Goal: Task Accomplishment & Management: Use online tool/utility

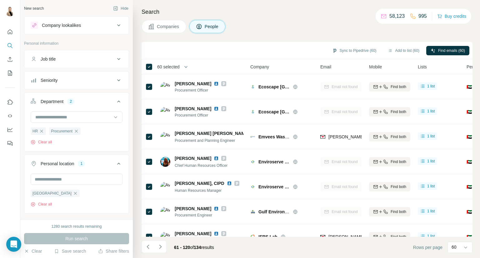
scroll to position [925, 0]
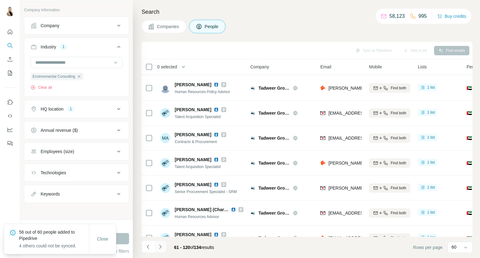
click at [160, 247] on icon "Navigate to next page" at bounding box center [160, 247] width 6 height 6
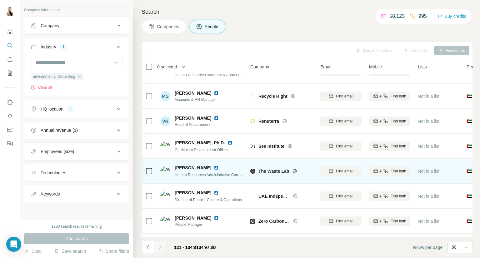
scroll to position [191, 0]
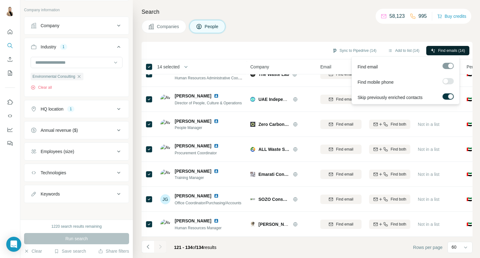
click at [443, 51] on span "Find emails (14)" at bounding box center [452, 51] width 27 height 6
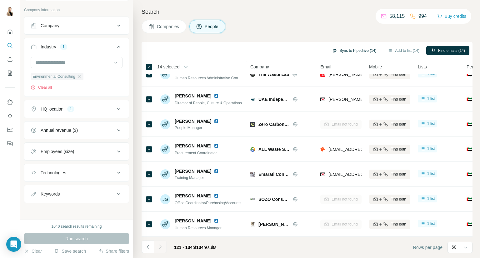
click at [370, 48] on button "Sync to Pipedrive (14)" at bounding box center [354, 50] width 53 height 9
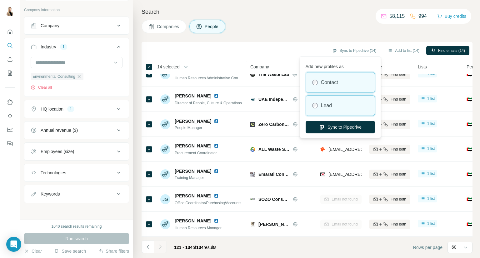
click at [352, 105] on div "Lead" at bounding box center [340, 106] width 69 height 20
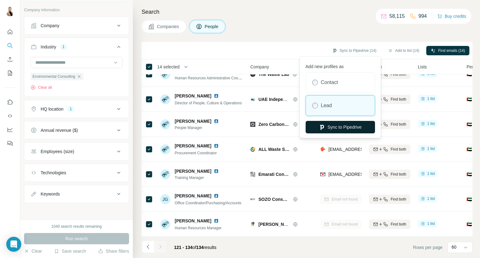
click at [358, 129] on button "Sync to Pipedrive" at bounding box center [340, 127] width 69 height 13
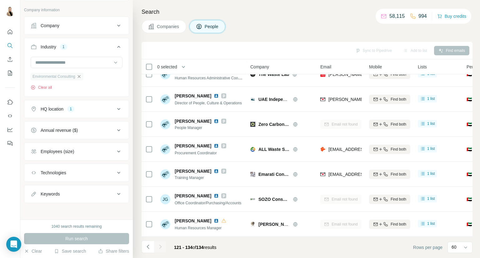
click at [81, 75] on icon "button" at bounding box center [79, 76] width 5 height 5
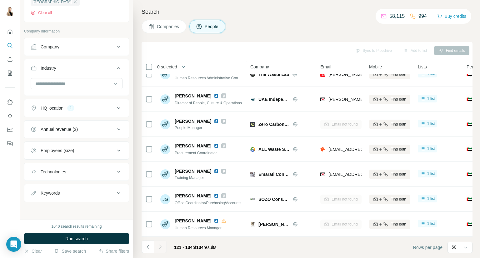
scroll to position [191, 0]
click at [82, 84] on input at bounding box center [73, 85] width 77 height 7
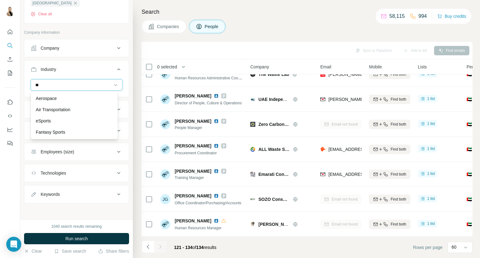
type input "***"
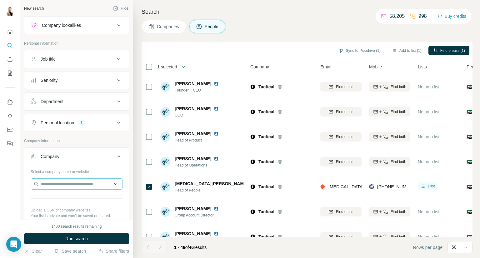
scroll to position [730, 0]
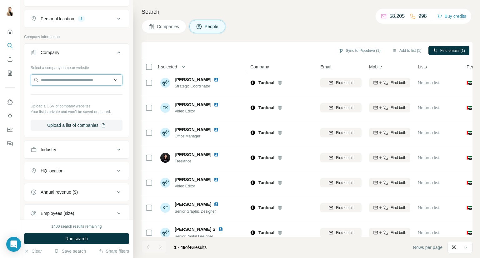
click at [73, 80] on input "text" at bounding box center [77, 79] width 92 height 11
type input "********"
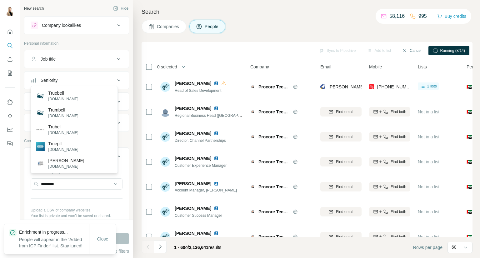
type input "********"
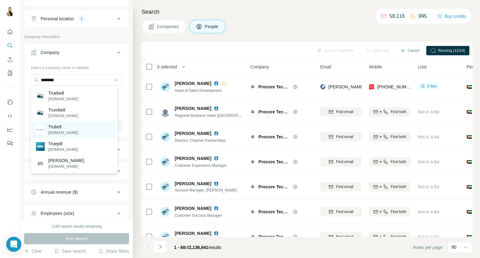
click at [71, 129] on div "Trubell trubell.co" at bounding box center [74, 129] width 84 height 17
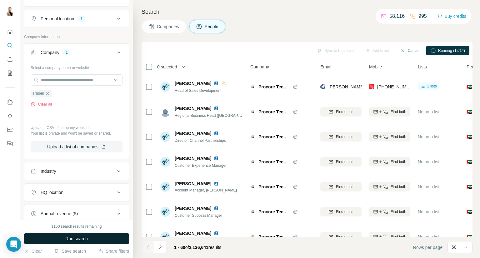
click at [87, 236] on span "Run search" at bounding box center [76, 239] width 23 height 6
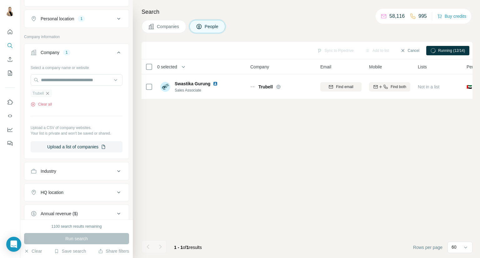
click at [49, 93] on icon "button" at bounding box center [47, 93] width 5 height 5
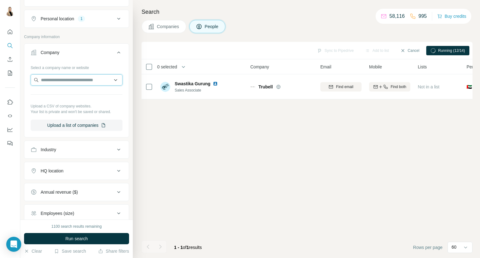
click at [73, 83] on input "text" at bounding box center [77, 79] width 92 height 11
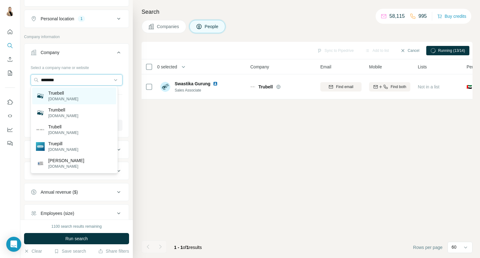
type input "********"
click at [65, 96] on div "Truebell truebell.fi" at bounding box center [74, 96] width 84 height 17
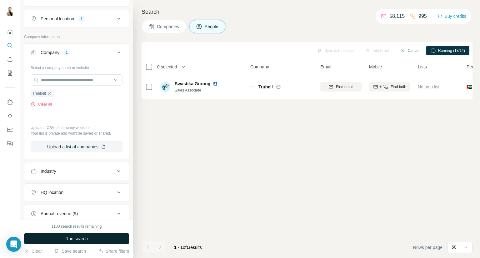
click at [76, 236] on span "Run search" at bounding box center [76, 239] width 23 height 6
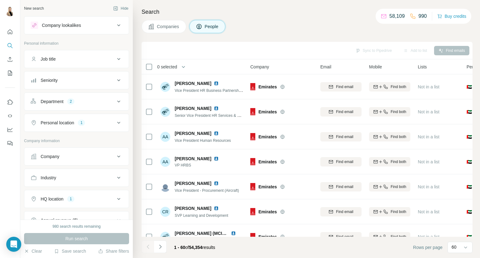
click at [104, 175] on div "Industry" at bounding box center [73, 178] width 84 height 6
click at [74, 191] on input at bounding box center [73, 193] width 77 height 7
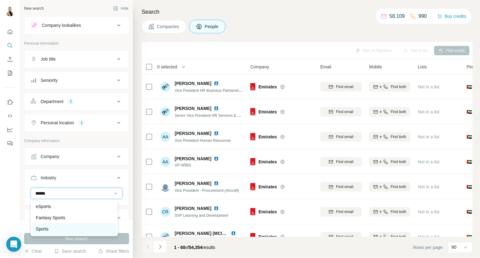
type input "******"
click at [89, 234] on div "Sports" at bounding box center [74, 229] width 84 height 11
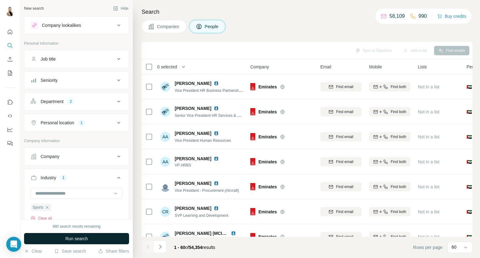
click at [96, 237] on button "Run search" at bounding box center [76, 238] width 105 height 11
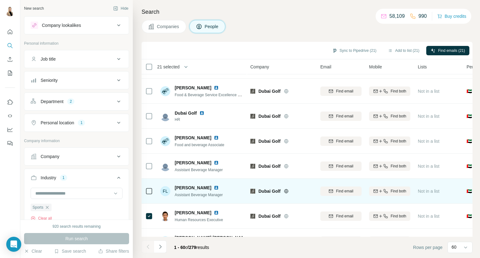
scroll to position [1251, 0]
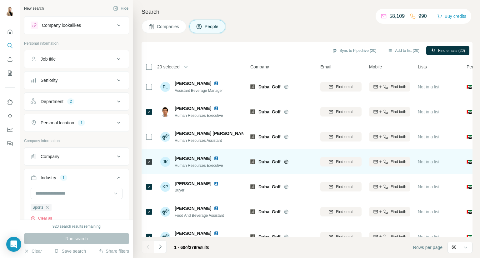
click at [152, 161] on icon at bounding box center [149, 162] width 8 height 8
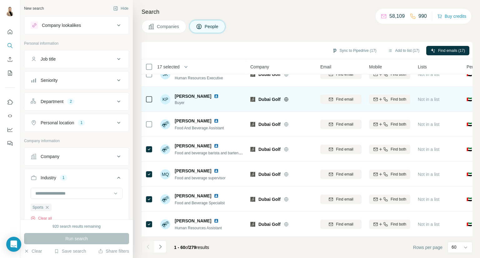
scroll to position [1342, 0]
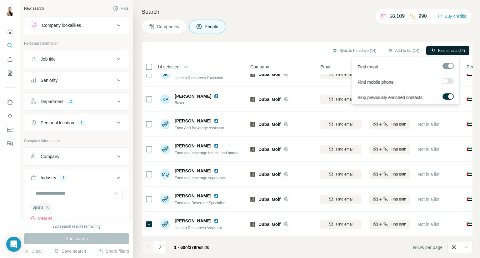
click at [437, 47] on button "Find emails (14)" at bounding box center [448, 50] width 43 height 9
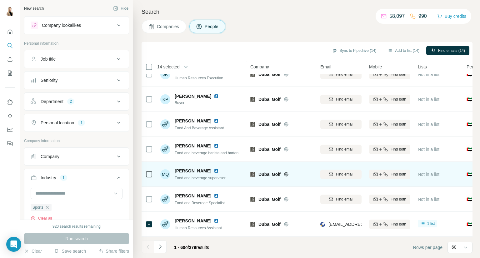
scroll to position [925, 0]
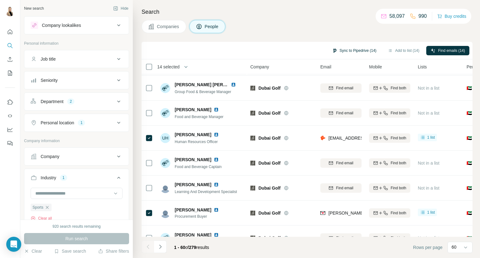
click at [365, 47] on button "Sync to Pipedrive (14)" at bounding box center [354, 50] width 53 height 9
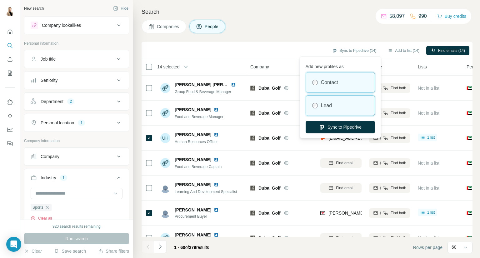
click at [351, 105] on div "Lead" at bounding box center [340, 106] width 69 height 20
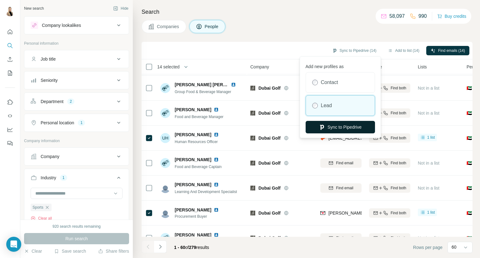
click at [356, 125] on button "Sync to Pipedrive" at bounding box center [340, 127] width 69 height 13
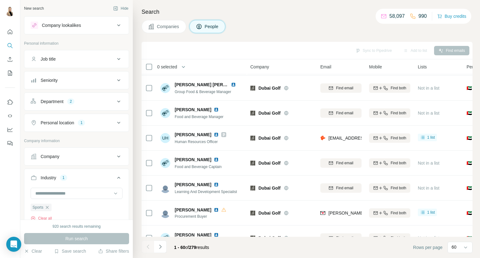
click at [165, 243] on button "Navigate to next page" at bounding box center [160, 247] width 13 height 13
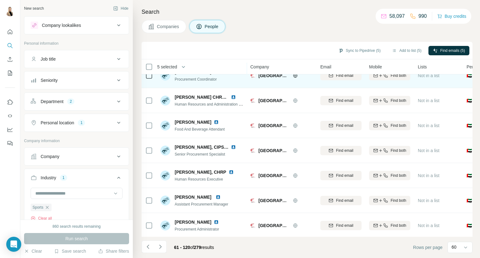
scroll to position [1342, 0]
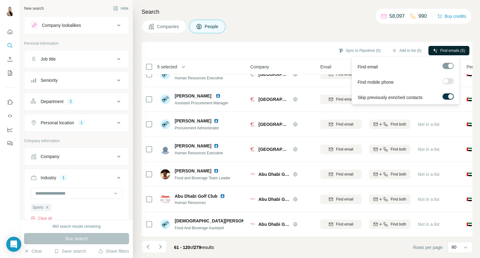
click at [434, 49] on icon "button" at bounding box center [436, 50] width 4 height 4
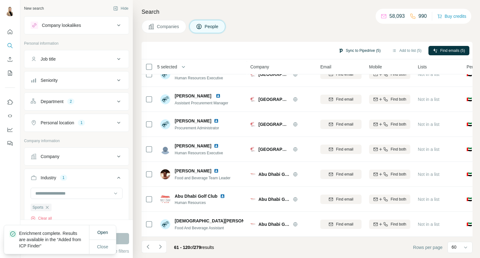
click at [373, 52] on button "Sync to Pipedrive (5)" at bounding box center [359, 50] width 51 height 9
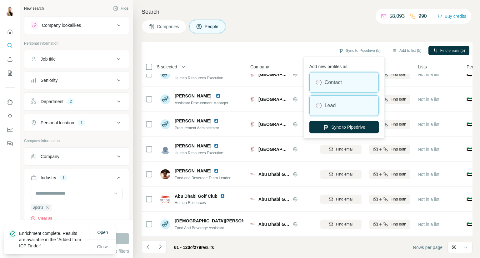
click at [334, 103] on label "Lead" at bounding box center [330, 106] width 11 height 8
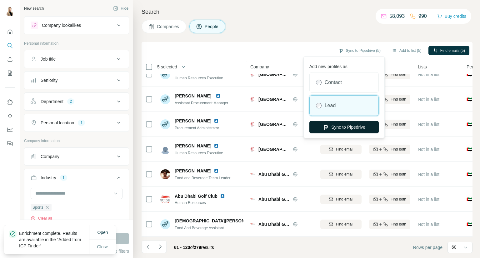
click at [345, 126] on button "Sync to Pipedrive" at bounding box center [344, 127] width 69 height 13
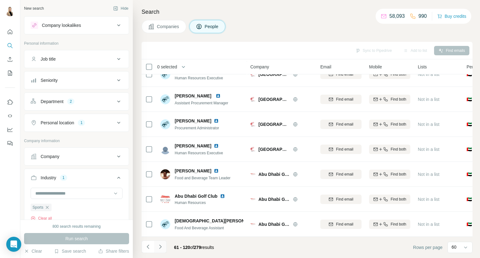
click at [162, 247] on icon "Navigate to next page" at bounding box center [160, 247] width 6 height 6
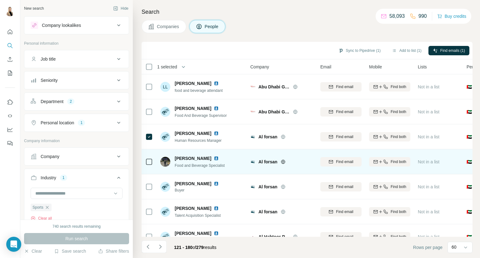
scroll to position [104, 0]
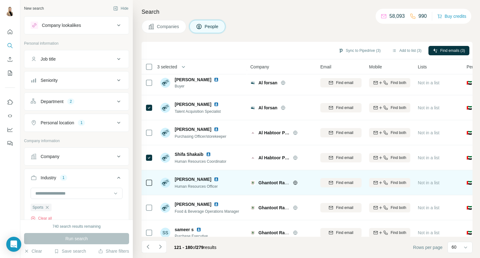
click at [151, 186] on div at bounding box center [149, 182] width 8 height 17
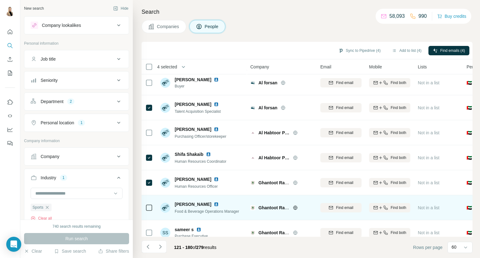
scroll to position [208, 0]
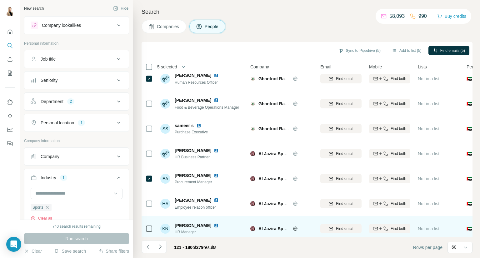
click at [145, 227] on icon at bounding box center [149, 229] width 8 height 8
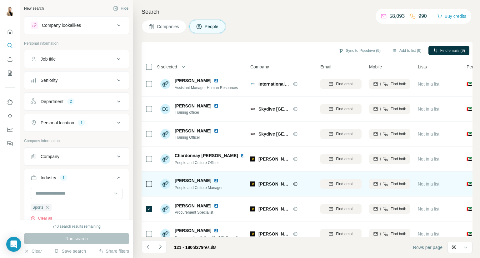
scroll to position [733, 0]
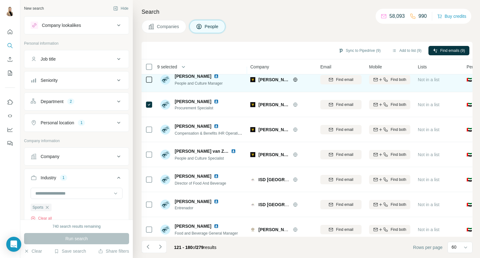
click at [149, 84] on div at bounding box center [149, 79] width 8 height 17
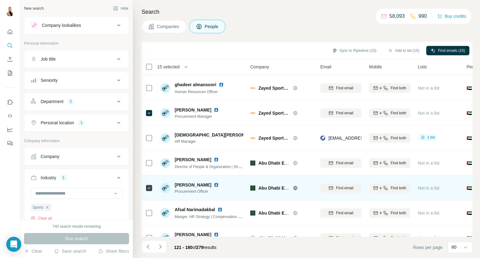
scroll to position [1254, 0]
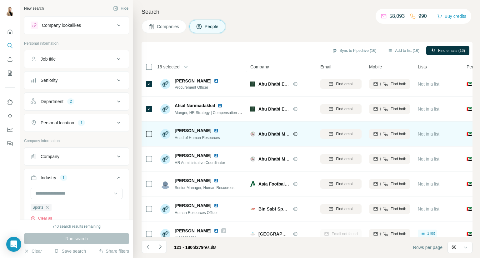
click at [153, 127] on td at bounding box center [149, 134] width 15 height 25
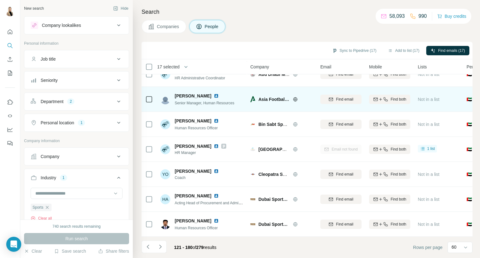
scroll to position [1342, 0]
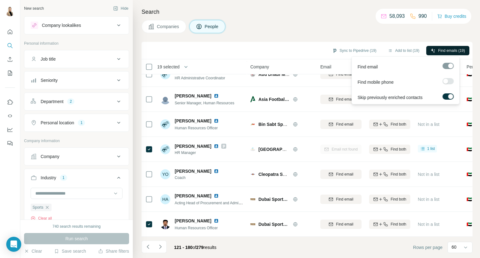
click at [444, 49] on span "Find emails (19)" at bounding box center [452, 51] width 27 height 6
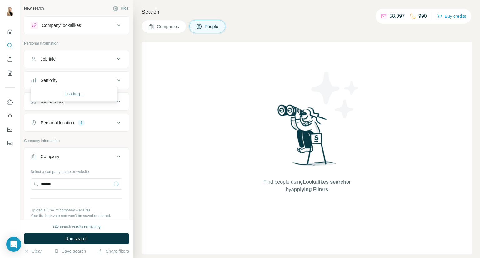
scroll to position [104, 0]
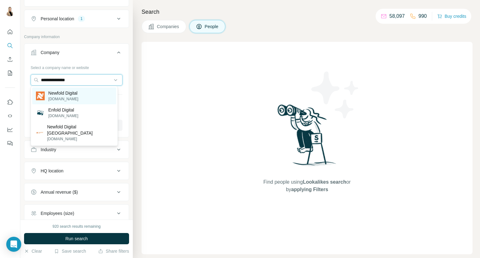
type input "**********"
click at [53, 97] on p "[DOMAIN_NAME]" at bounding box center [63, 99] width 30 height 6
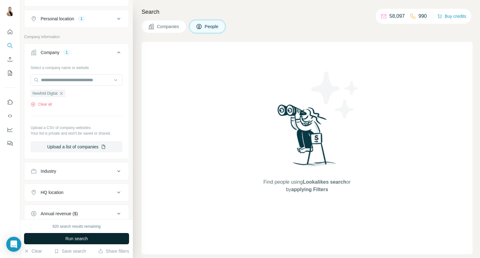
click at [70, 238] on span "Run search" at bounding box center [76, 239] width 23 height 6
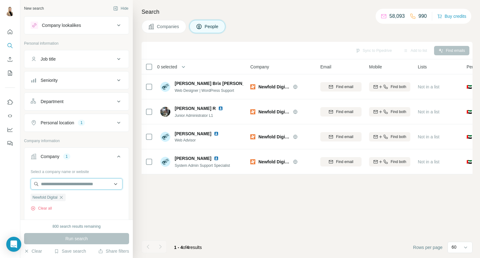
click at [72, 183] on input "text" at bounding box center [77, 184] width 92 height 11
click at [65, 181] on input "**********" at bounding box center [77, 184] width 92 height 11
click at [92, 183] on input "**********" at bounding box center [77, 184] width 92 height 11
type input "**********"
